Goal: Check status: Check status

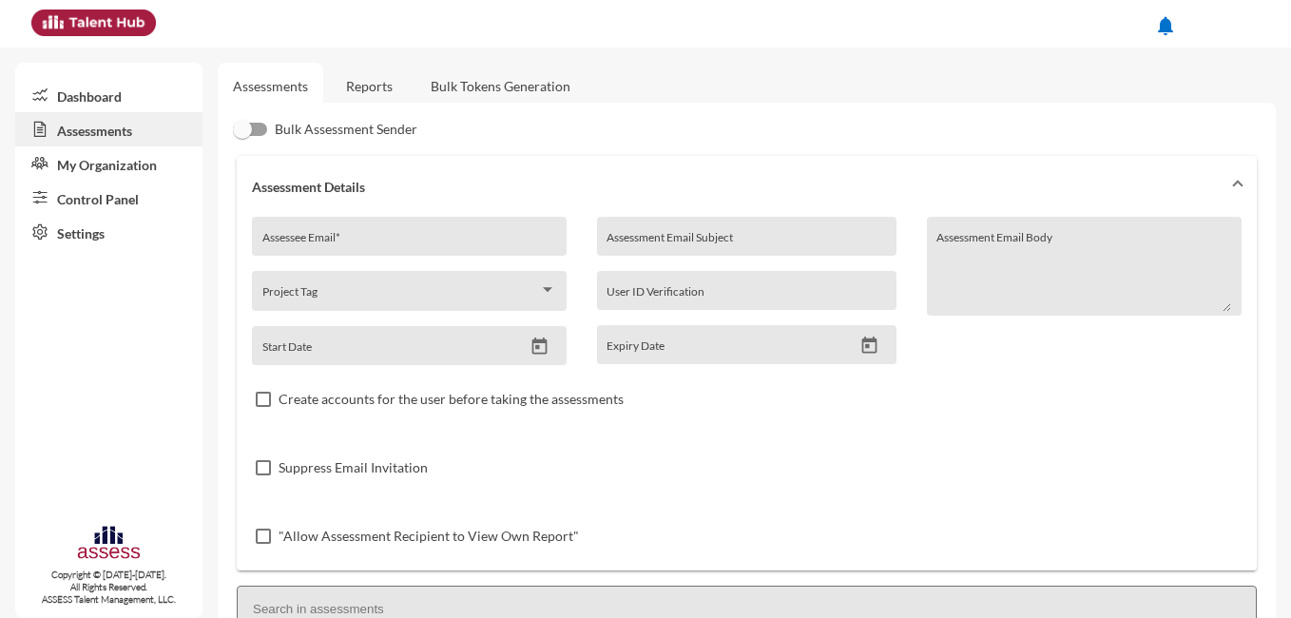
click at [378, 234] on div "Assessee Email *" at bounding box center [409, 241] width 295 height 29
click at [374, 240] on input "Assessee Email *" at bounding box center [409, 243] width 295 height 15
paste input "[EMAIL_ADDRESS][DOMAIN_NAME]"
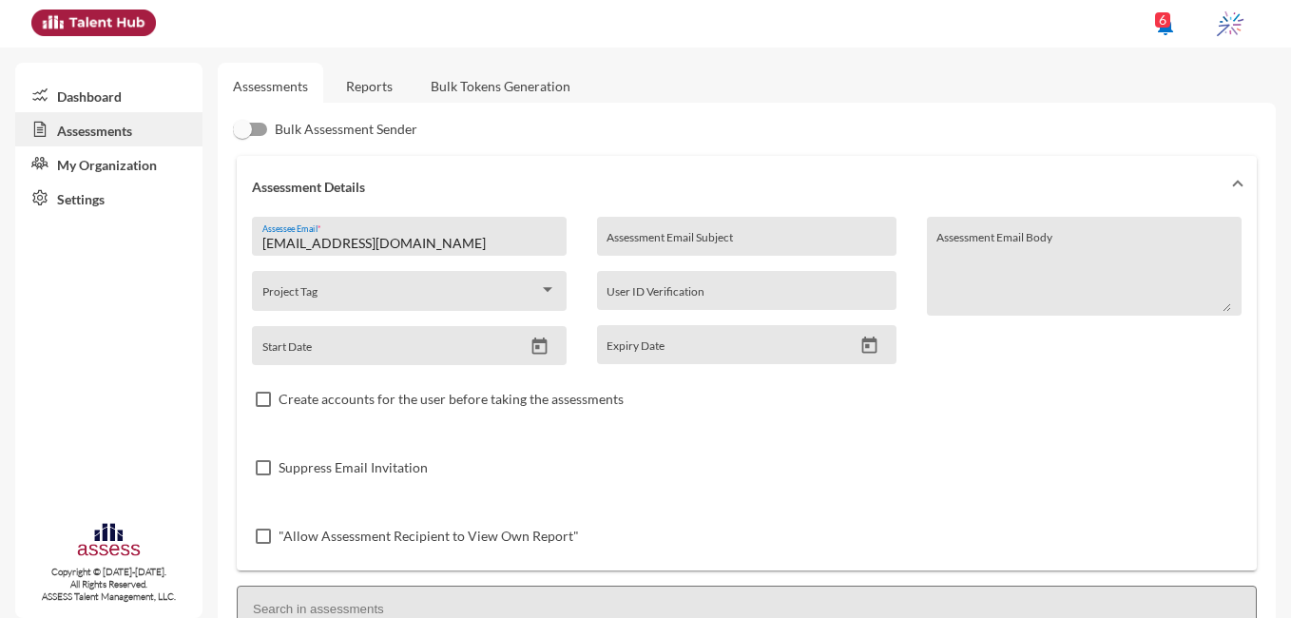
type input "[EMAIL_ADDRESS][DOMAIN_NAME]"
click at [377, 85] on link "Reports" at bounding box center [369, 86] width 77 height 47
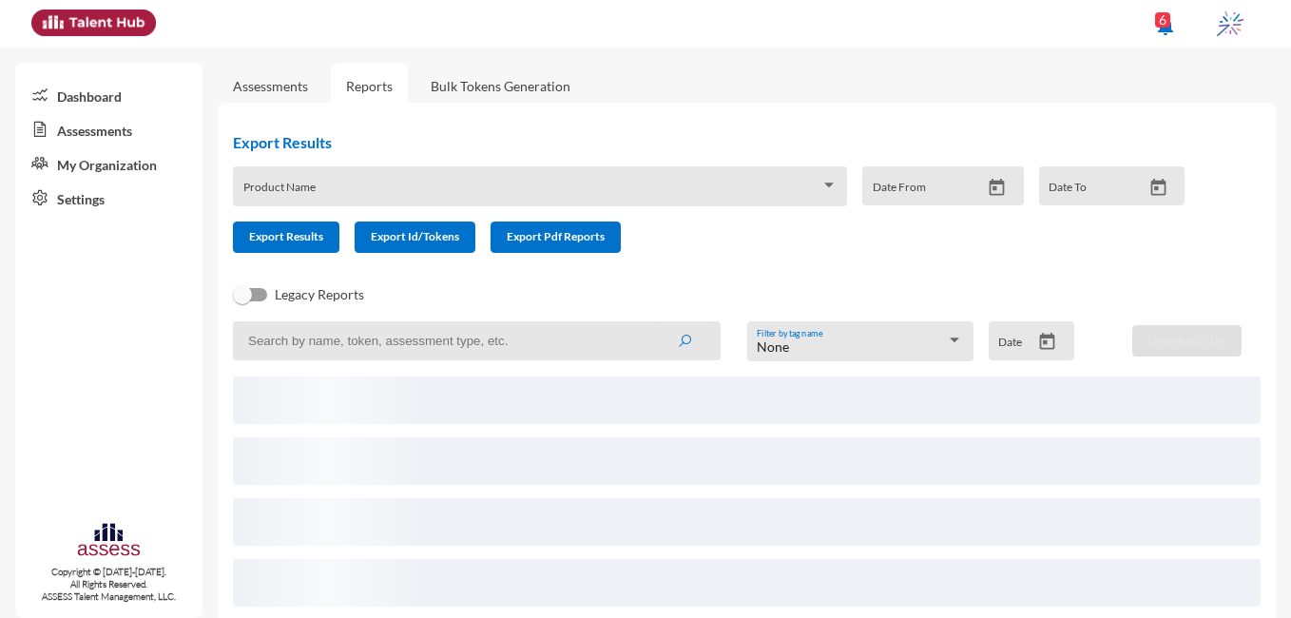
click at [412, 341] on input at bounding box center [477, 340] width 488 height 39
paste input "[EMAIL_ADDRESS][DOMAIN_NAME]"
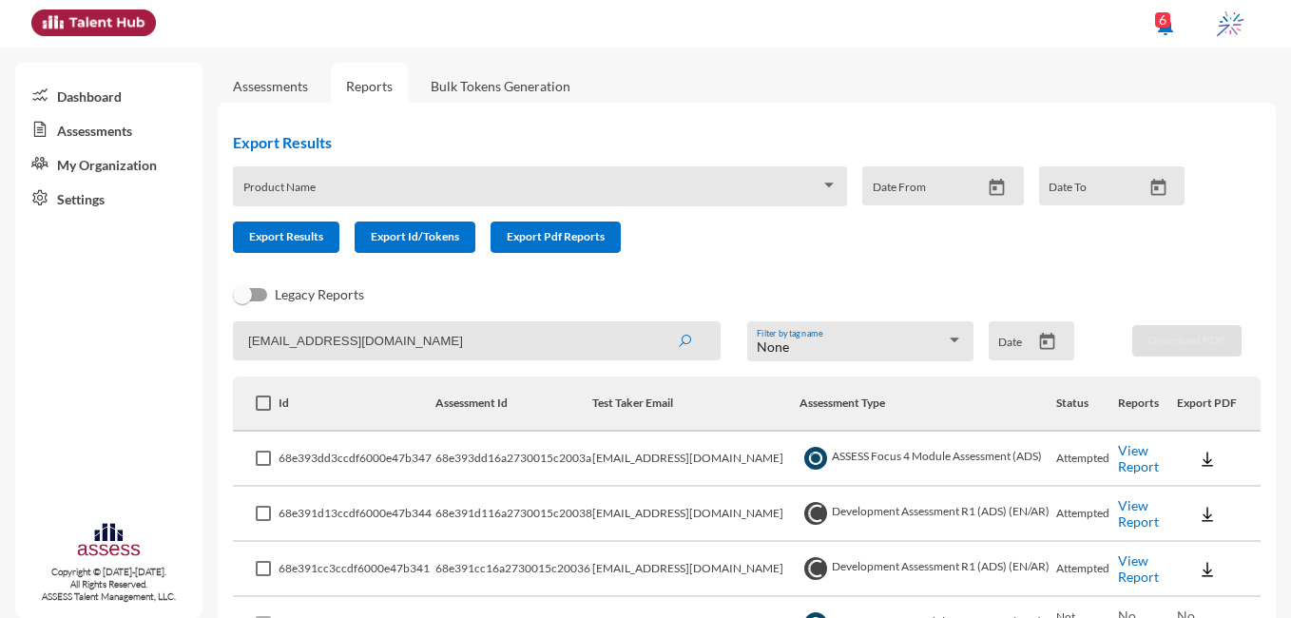
type input "[EMAIL_ADDRESS][DOMAIN_NAME]"
click at [677, 344] on icon "submit" at bounding box center [684, 341] width 15 height 15
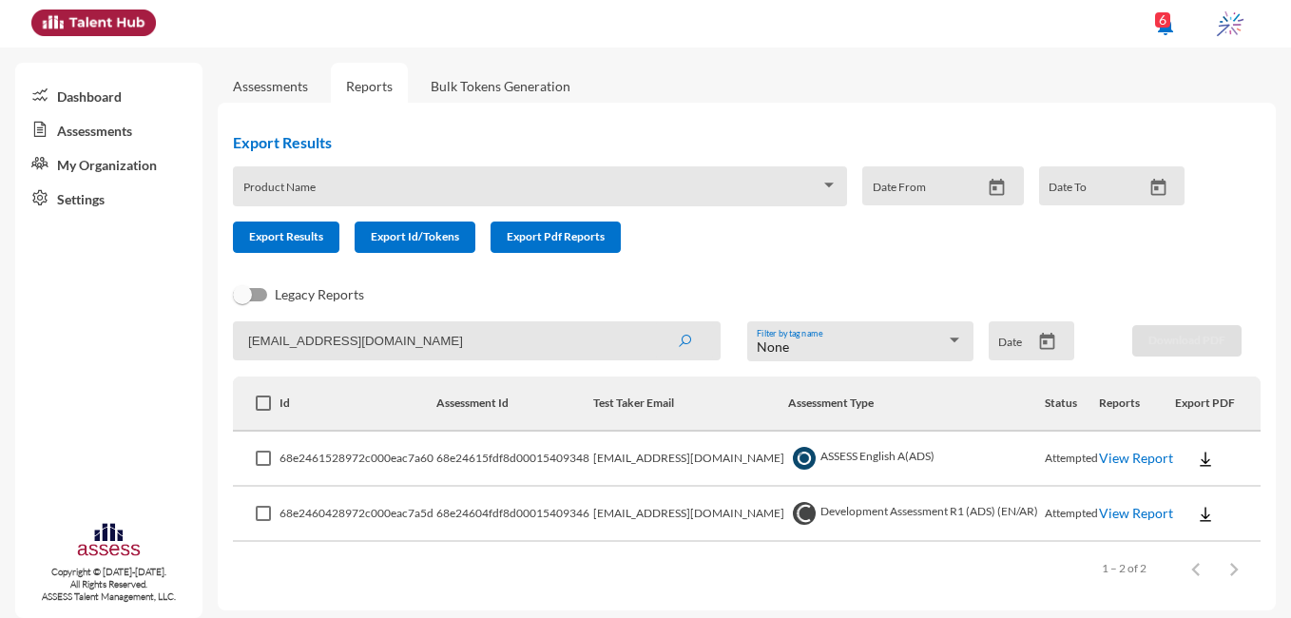
click at [1120, 513] on link "View Report" at bounding box center [1136, 513] width 74 height 16
click at [1113, 451] on link "View Report" at bounding box center [1136, 458] width 74 height 16
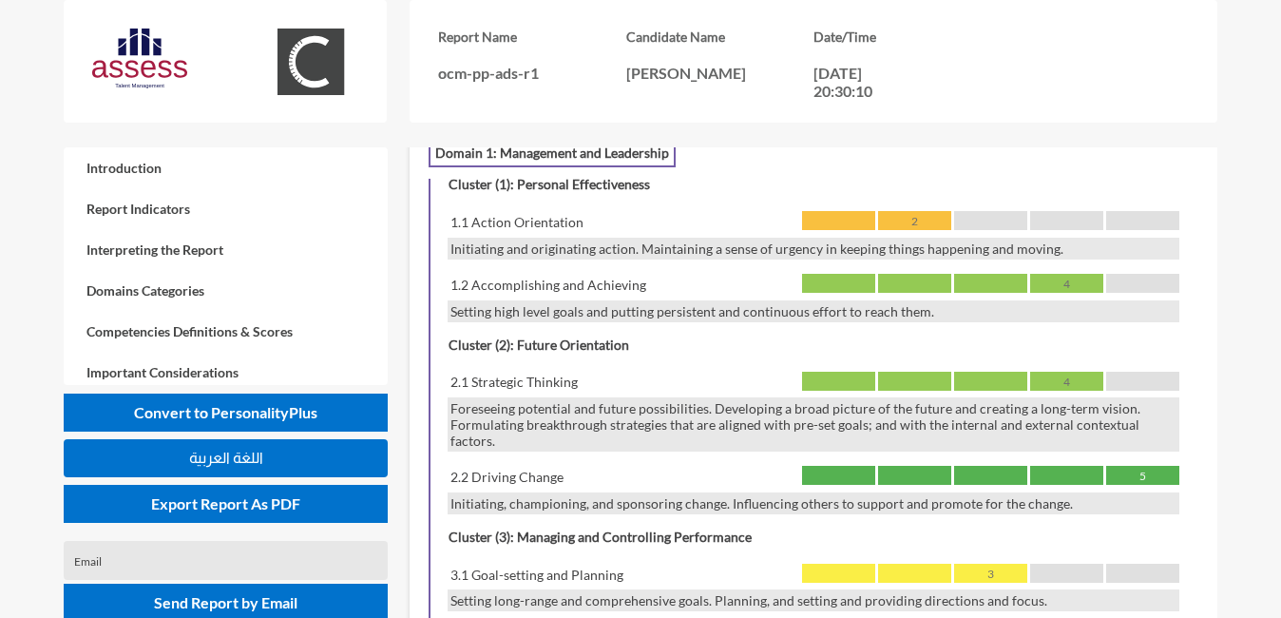
scroll to position [1402, 0]
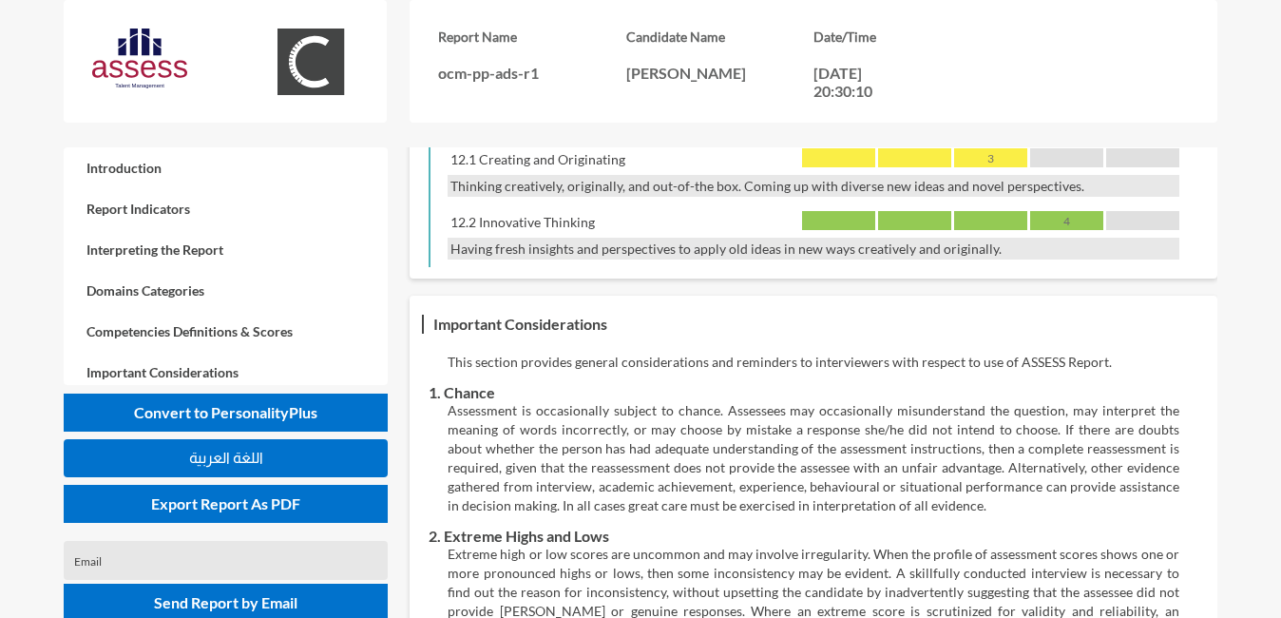
scroll to position [3826, 0]
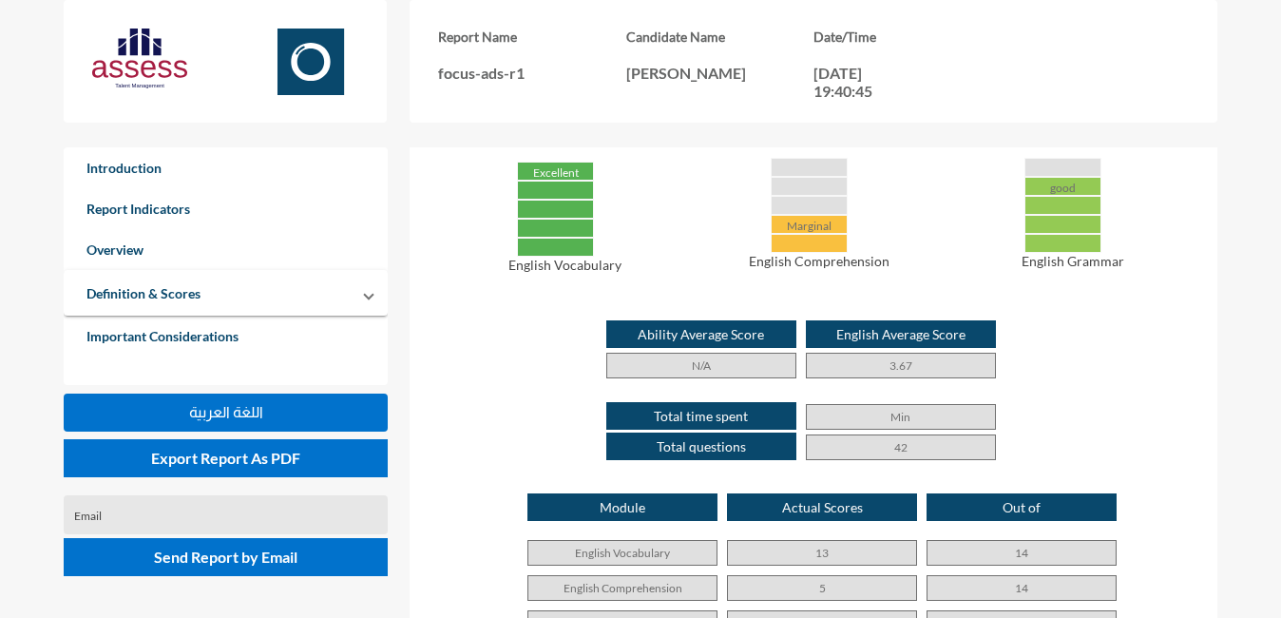
scroll to position [931, 0]
